Goal: Transaction & Acquisition: Purchase product/service

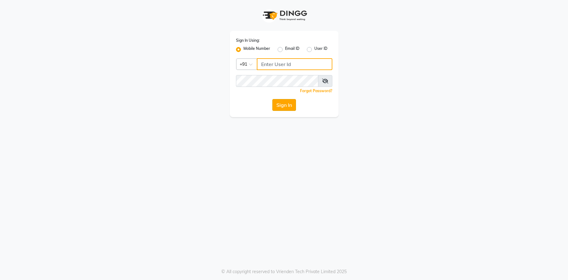
type input "9082053531"
click at [288, 106] on button "Sign In" at bounding box center [285, 105] width 24 height 12
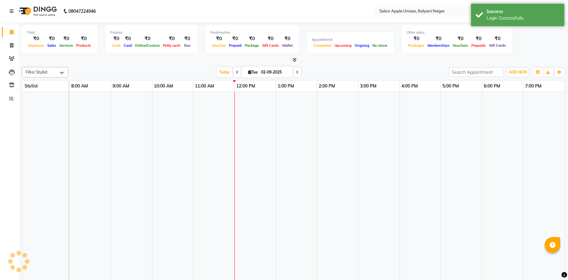
select select "en"
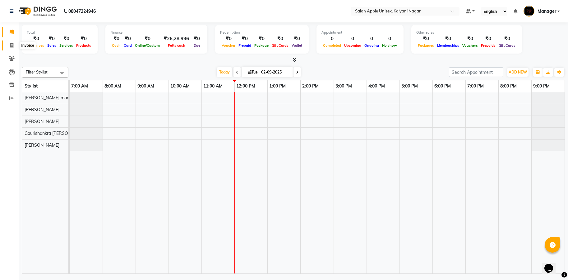
click at [12, 42] on span at bounding box center [11, 45] width 11 height 7
select select "119"
select select "service"
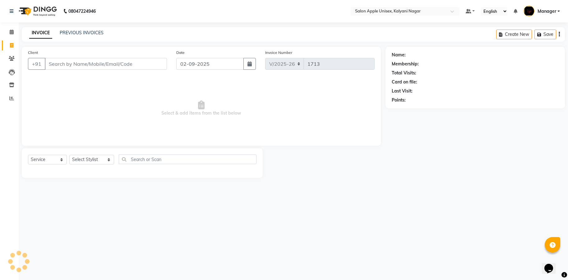
click at [88, 64] on input "Client" at bounding box center [106, 64] width 122 height 12
type input "9850507850"
click at [151, 67] on button "Add Client" at bounding box center [151, 64] width 32 height 12
select select "22"
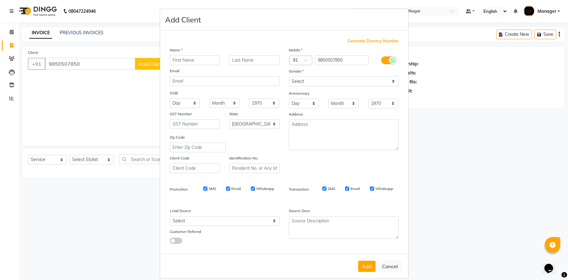
click at [195, 63] on input "text" at bounding box center [195, 60] width 50 height 10
type input "[PERSON_NAME]"
click at [391, 84] on select "Select [DEMOGRAPHIC_DATA] [DEMOGRAPHIC_DATA] Other Prefer Not To Say" at bounding box center [344, 82] width 110 height 10
select select "[DEMOGRAPHIC_DATA]"
click at [289, 77] on select "Select [DEMOGRAPHIC_DATA] [DEMOGRAPHIC_DATA] Other Prefer Not To Say" at bounding box center [344, 82] width 110 height 10
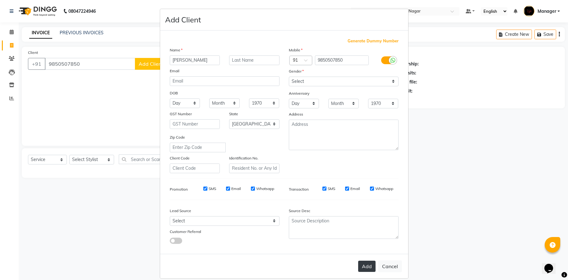
click at [358, 265] on button "Add" at bounding box center [366, 265] width 17 height 11
select select
select select "null"
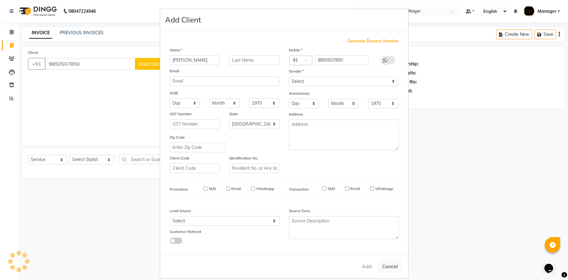
select select
checkbox input "false"
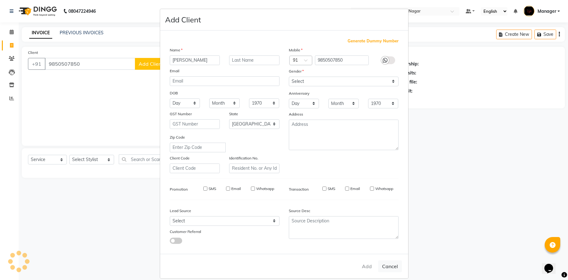
checkbox input "false"
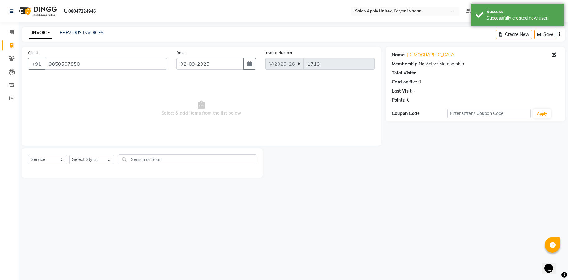
click at [105, 165] on div "Select Service Product Membership Package Voucher Prepaid Gift Card Select Styl…" at bounding box center [142, 161] width 229 height 15
click at [100, 160] on select "Select Stylist [PERSON_NAME] Gaurishankra [PERSON_NAME] (Owner) [PERSON_NAME] M…" at bounding box center [91, 160] width 45 height 10
select select "89816"
click at [69, 155] on select "Select Stylist [PERSON_NAME] Gaurishankra [PERSON_NAME] (Owner) [PERSON_NAME] M…" at bounding box center [91, 160] width 45 height 10
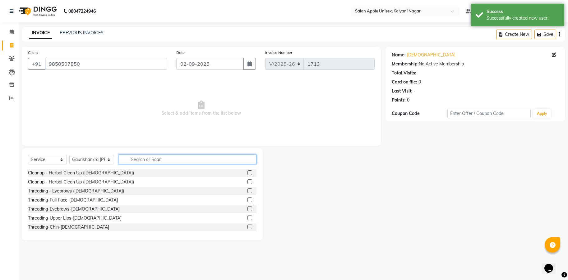
click at [163, 156] on input "text" at bounding box center [188, 159] width 138 height 10
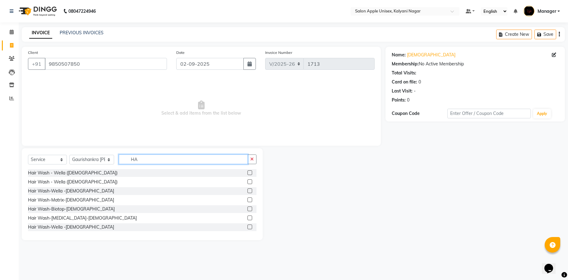
type input "H"
type input "HAIR W"
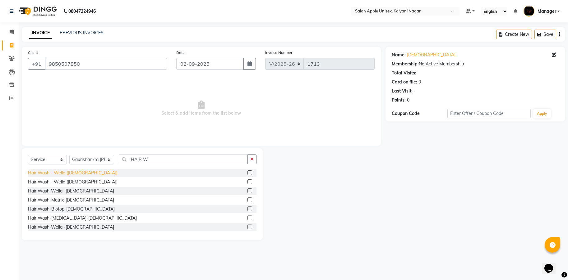
click at [57, 172] on div "Hair Wash - Wella ([DEMOGRAPHIC_DATA])" at bounding box center [73, 173] width 90 height 7
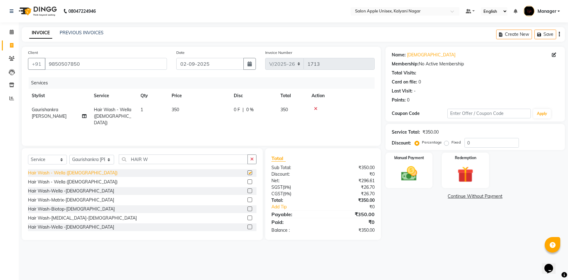
checkbox input "false"
click at [422, 184] on div "Manual Payment" at bounding box center [409, 170] width 49 height 37
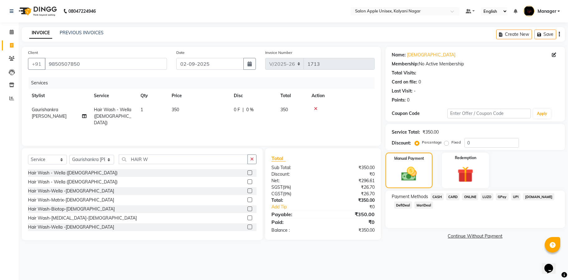
click at [471, 196] on span "ONLINE" at bounding box center [470, 196] width 16 height 7
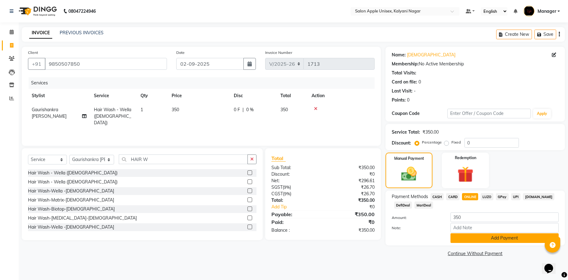
click at [504, 238] on button "Add Payment" at bounding box center [505, 238] width 108 height 10
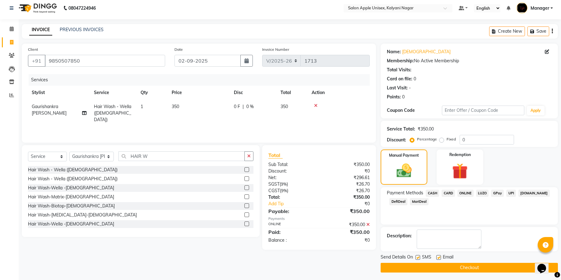
scroll to position [5, 0]
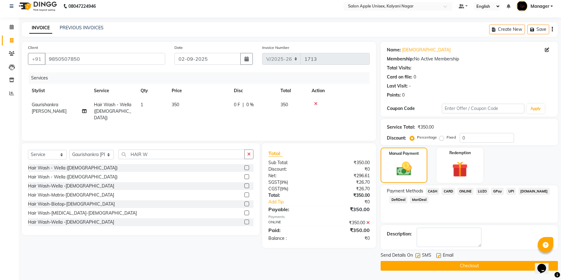
click at [418, 255] on label at bounding box center [418, 255] width 5 height 5
click at [418, 255] on input "checkbox" at bounding box center [418, 256] width 4 height 4
checkbox input "false"
click at [439, 255] on label at bounding box center [439, 255] width 5 height 5
click at [439, 255] on input "checkbox" at bounding box center [439, 256] width 4 height 4
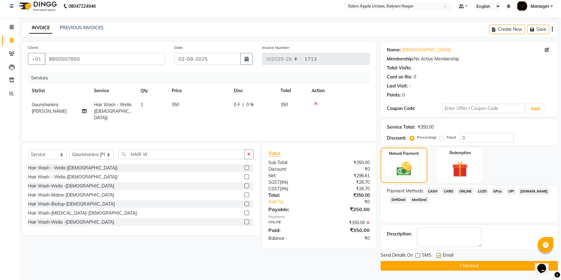
checkbox input "false"
click at [457, 260] on div "Send Details On SMS Email Checkout" at bounding box center [469, 261] width 177 height 19
click at [457, 267] on button "Checkout" at bounding box center [469, 266] width 177 height 10
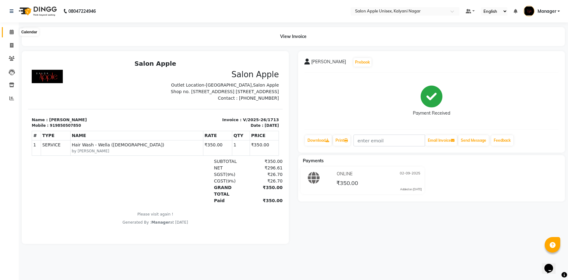
click at [10, 33] on icon at bounding box center [12, 32] width 4 height 5
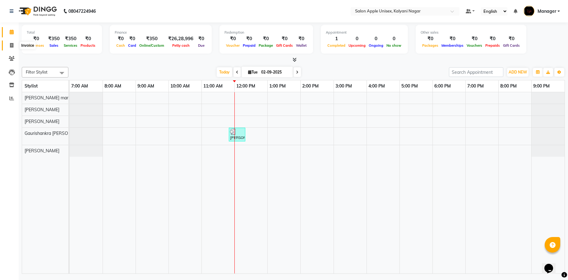
click at [12, 44] on icon at bounding box center [11, 45] width 3 height 5
select select "service"
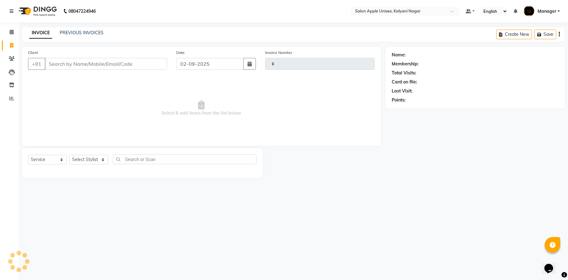
type input "1714"
select select "119"
click at [103, 60] on input "Client" at bounding box center [106, 64] width 122 height 12
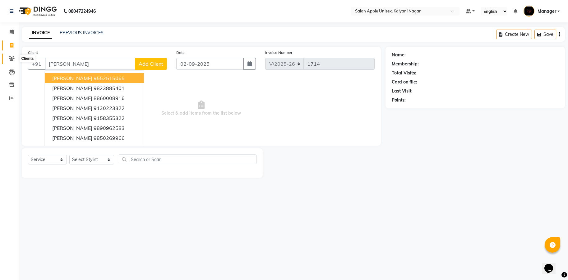
type input "[PERSON_NAME]"
click at [13, 59] on icon at bounding box center [12, 58] width 6 height 5
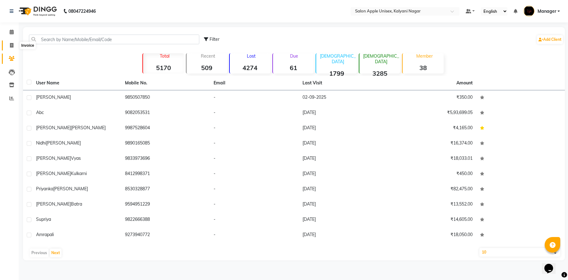
click at [10, 44] on icon at bounding box center [11, 45] width 3 height 5
select select "119"
select select "service"
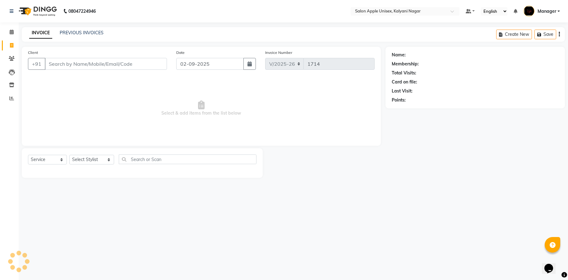
click at [54, 66] on input "Client" at bounding box center [106, 64] width 122 height 12
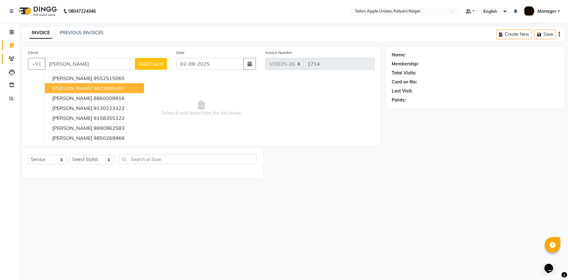
type input "[PERSON_NAME]"
click at [13, 62] on link "Clients" at bounding box center [9, 59] width 15 height 10
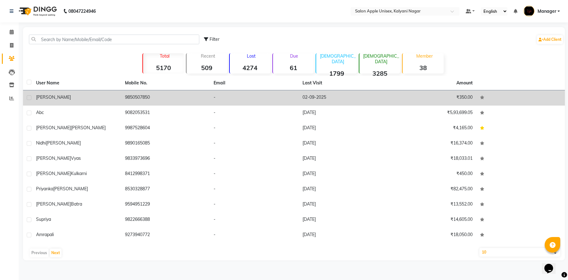
click at [141, 96] on td "9850507850" at bounding box center [165, 97] width 89 height 15
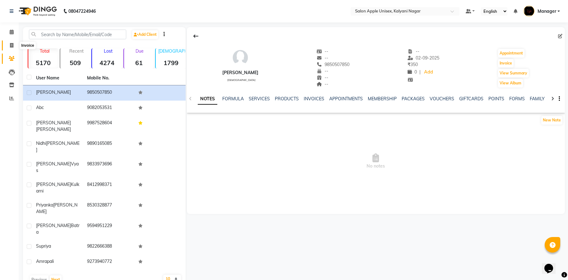
click at [13, 45] on icon at bounding box center [11, 45] width 3 height 5
select select "119"
select select "service"
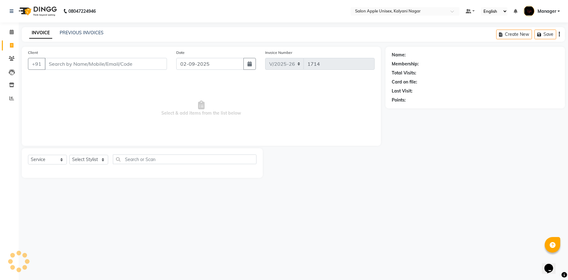
click at [89, 68] on input "Client" at bounding box center [106, 64] width 122 height 12
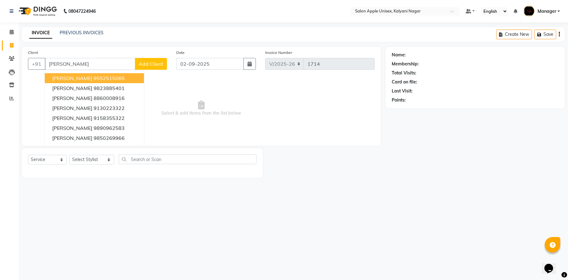
click at [94, 77] on ngb-highlight "9552515065" at bounding box center [109, 78] width 31 height 6
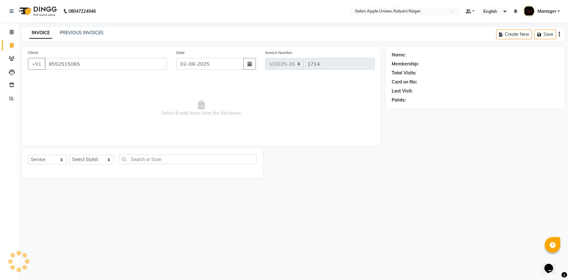
type input "9552515065"
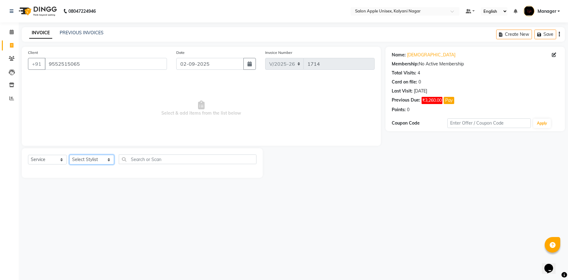
click at [105, 159] on select "Select Stylist [PERSON_NAME] Gaurishankra [PERSON_NAME] (Owner) [PERSON_NAME] M…" at bounding box center [91, 160] width 45 height 10
select select "89815"
click at [69, 155] on select "Select Stylist [PERSON_NAME] Gaurishankra [PERSON_NAME] (Owner) [PERSON_NAME] M…" at bounding box center [91, 160] width 45 height 10
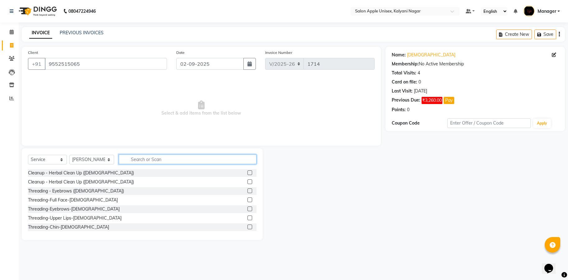
click at [156, 160] on input "text" at bounding box center [188, 159] width 138 height 10
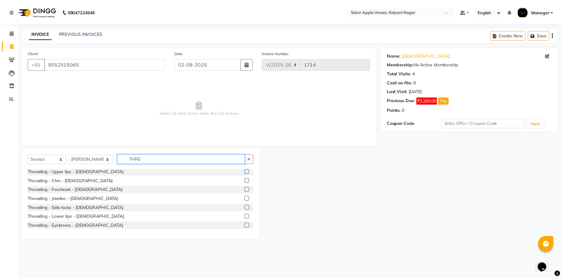
scroll to position [91, 0]
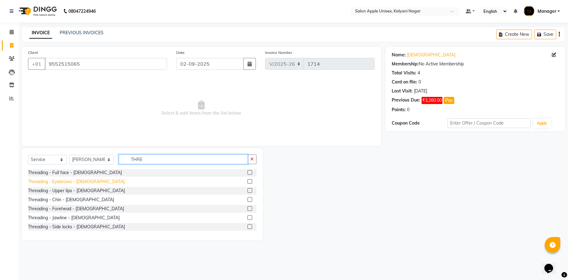
type input "THRE"
click at [64, 181] on div "Threading - Eyebrows - [DEMOGRAPHIC_DATA]" at bounding box center [76, 181] width 97 height 7
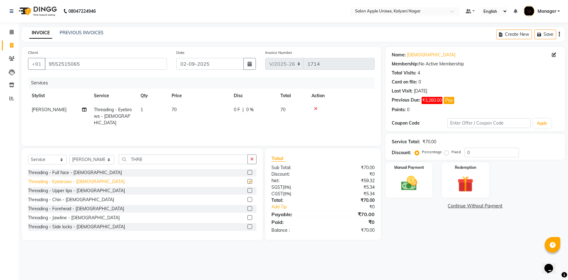
checkbox input "false"
click at [412, 176] on img at bounding box center [409, 183] width 27 height 19
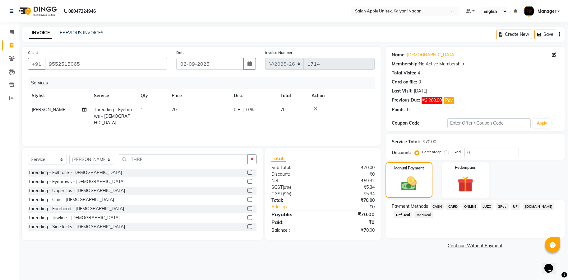
click at [469, 205] on span "ONLINE" at bounding box center [470, 206] width 16 height 7
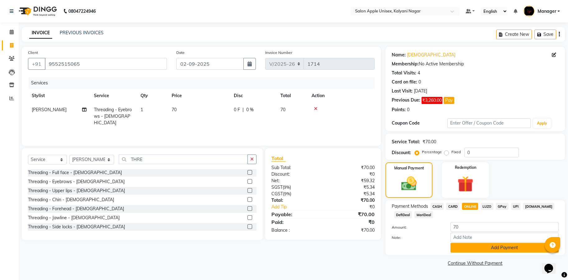
click at [484, 243] on button "Add Payment" at bounding box center [505, 248] width 108 height 10
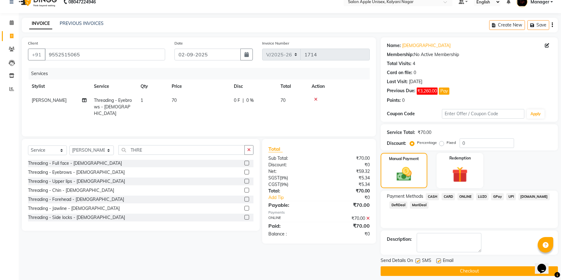
scroll to position [15, 0]
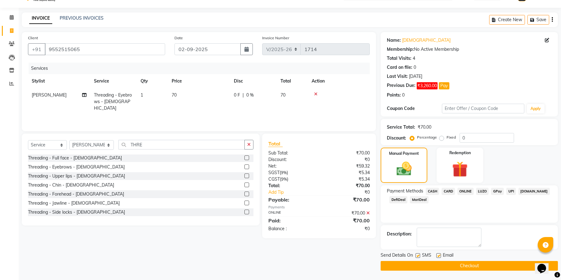
click at [418, 257] on label at bounding box center [418, 255] width 5 height 5
click at [418, 257] on input "checkbox" at bounding box center [418, 256] width 4 height 4
checkbox input "false"
click at [441, 253] on label at bounding box center [439, 255] width 5 height 5
click at [441, 254] on input "checkbox" at bounding box center [439, 256] width 4 height 4
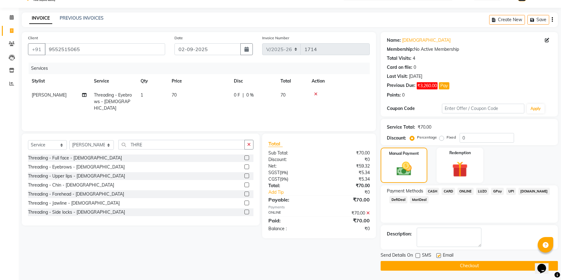
checkbox input "false"
click at [457, 263] on button "Checkout" at bounding box center [469, 266] width 177 height 10
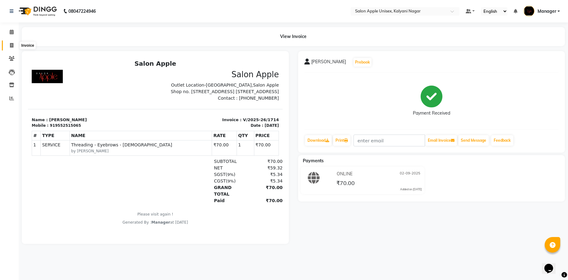
click at [10, 43] on icon at bounding box center [11, 45] width 3 height 5
select select "service"
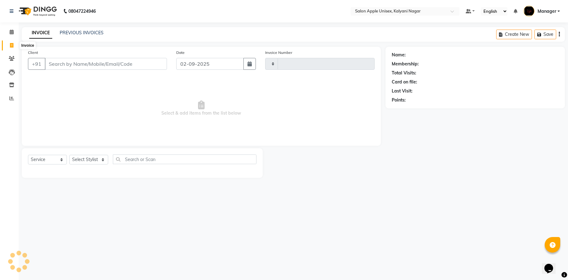
type input "1715"
select select "119"
click at [82, 59] on input "Client" at bounding box center [106, 64] width 122 height 12
click at [82, 57] on div "Client +91" at bounding box center [97, 62] width 148 height 26
click at [107, 162] on select "Select Stylist [PERSON_NAME] Gaurishankra [PERSON_NAME] (Owner) [PERSON_NAME] M…" at bounding box center [91, 160] width 45 height 10
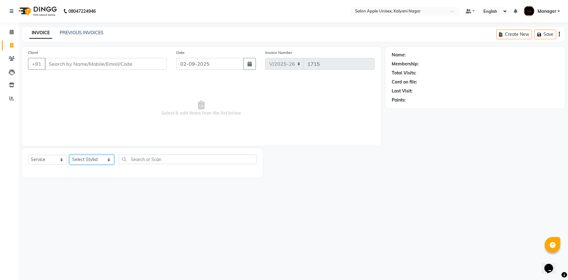
select select "89815"
click at [69, 155] on select "Select Stylist [PERSON_NAME] Gaurishankra [PERSON_NAME] (Owner) [PERSON_NAME] M…" at bounding box center [91, 160] width 45 height 10
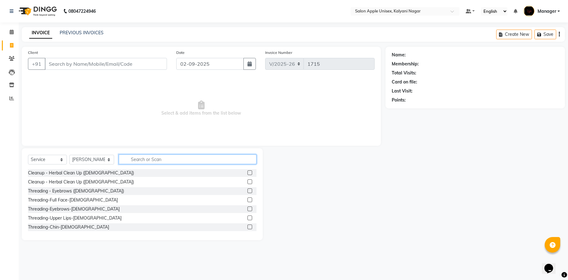
click at [145, 163] on input "text" at bounding box center [188, 159] width 138 height 10
click at [157, 154] on input "text" at bounding box center [188, 159] width 138 height 10
type input "H"
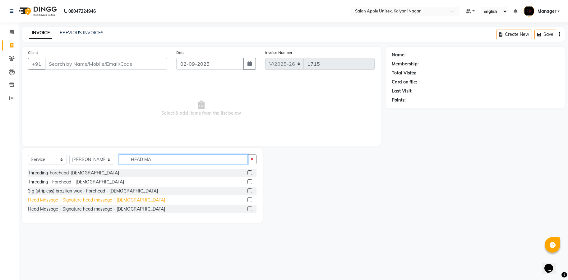
type input "HEAD MA"
click at [68, 201] on div "Head Massage - Signature head massage - [DEMOGRAPHIC_DATA]" at bounding box center [96, 200] width 137 height 7
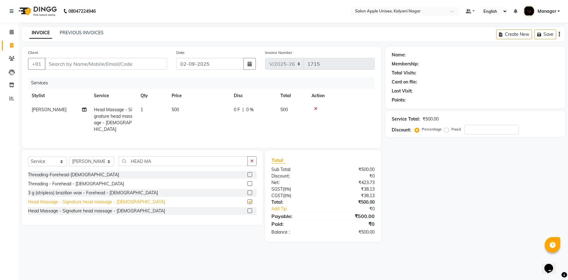
checkbox input "false"
click at [70, 63] on input "Client" at bounding box center [106, 64] width 122 height 12
type input "A"
type input "0"
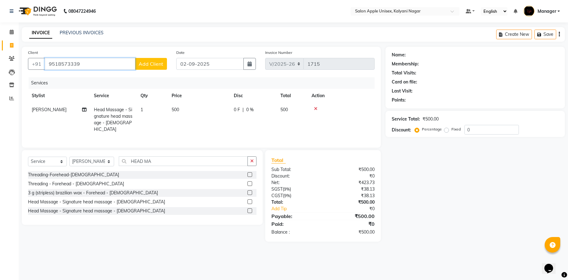
type input "9518573339"
click at [153, 64] on span "Add Client" at bounding box center [151, 64] width 25 height 6
select select "22"
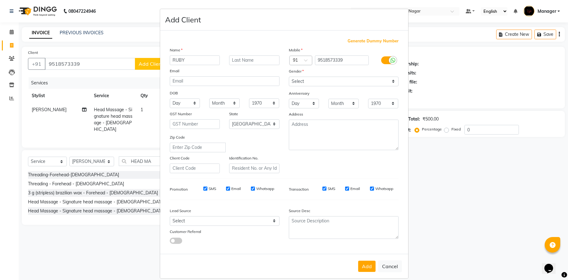
type input "RUBY"
drag, startPoint x: 389, startPoint y: 79, endPoint x: 384, endPoint y: 79, distance: 5.3
click at [389, 79] on select "Select [DEMOGRAPHIC_DATA] [DEMOGRAPHIC_DATA] Other Prefer Not To Say" at bounding box center [344, 82] width 110 height 10
select select "[DEMOGRAPHIC_DATA]"
click at [289, 77] on select "Select [DEMOGRAPHIC_DATA] [DEMOGRAPHIC_DATA] Other Prefer Not To Say" at bounding box center [344, 82] width 110 height 10
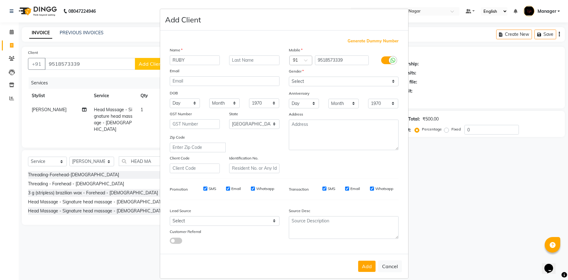
click at [364, 267] on button "Add" at bounding box center [366, 265] width 17 height 11
select select
select select "null"
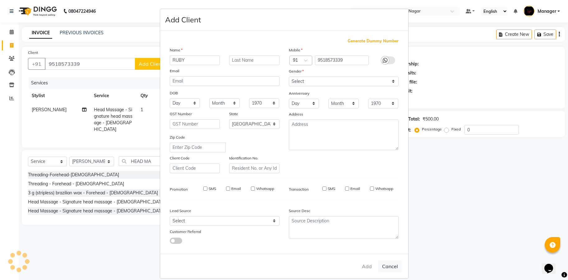
select select
checkbox input "false"
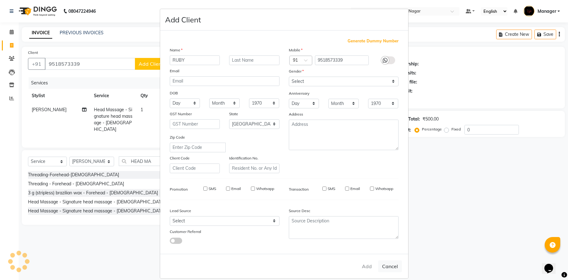
checkbox input "false"
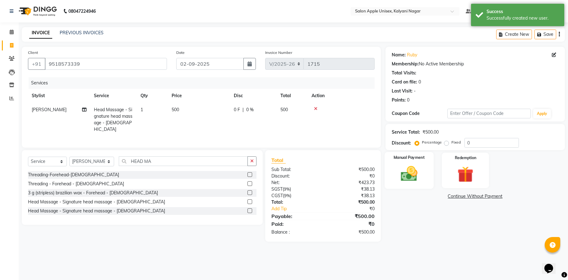
click at [400, 170] on img at bounding box center [409, 173] width 27 height 19
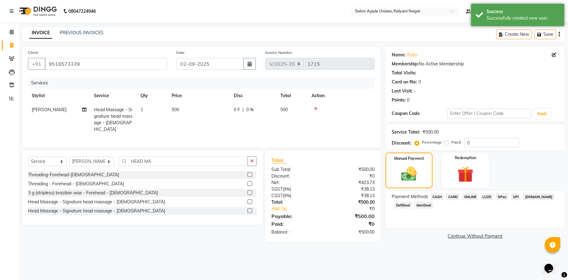
click at [466, 197] on span "ONLINE" at bounding box center [470, 196] width 16 height 7
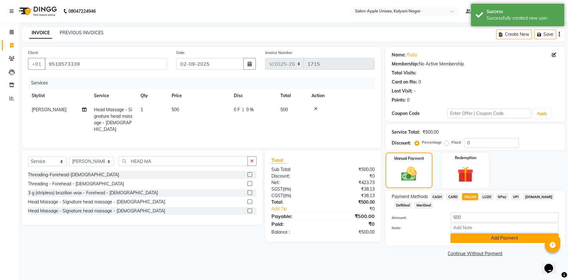
click at [494, 236] on button "Add Payment" at bounding box center [505, 238] width 108 height 10
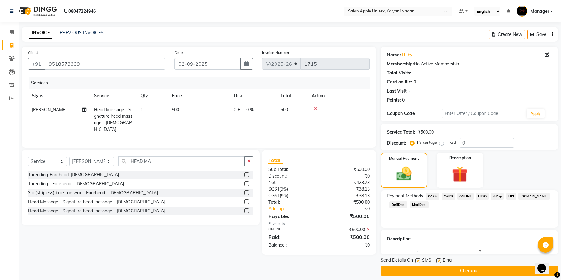
click at [462, 271] on button "Checkout" at bounding box center [469, 271] width 177 height 10
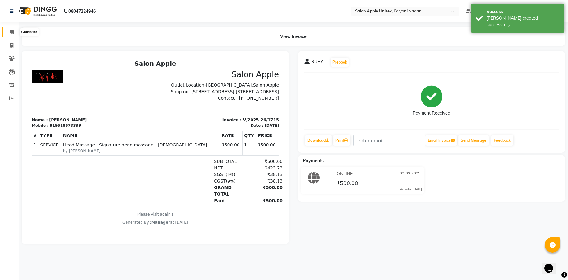
click at [10, 32] on icon at bounding box center [12, 32] width 4 height 5
